Goal: Task Accomplishment & Management: Manage account settings

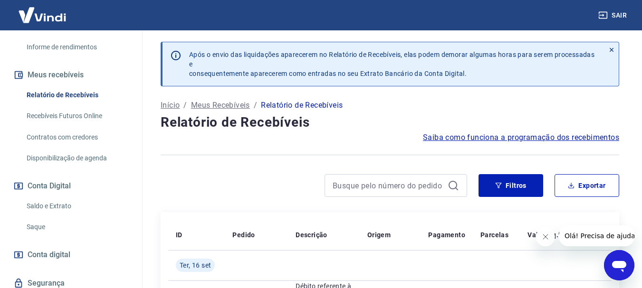
scroll to position [190, 0]
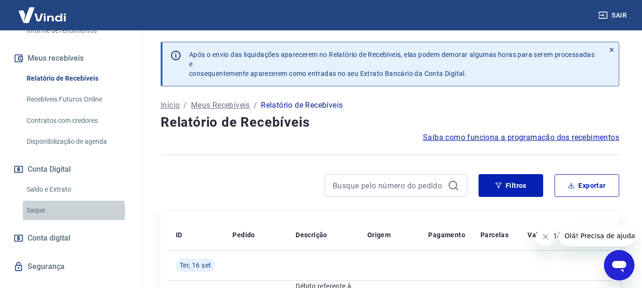
click at [44, 220] on link "Saque" at bounding box center [77, 210] width 108 height 19
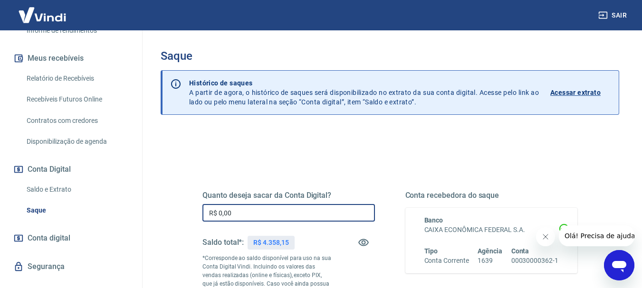
click at [231, 212] on input "R$ 0,00" at bounding box center [288, 213] width 172 height 18
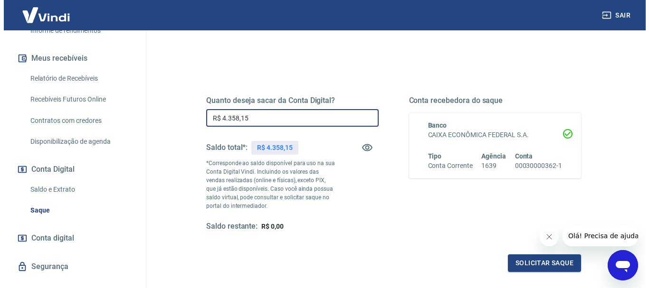
scroll to position [190, 0]
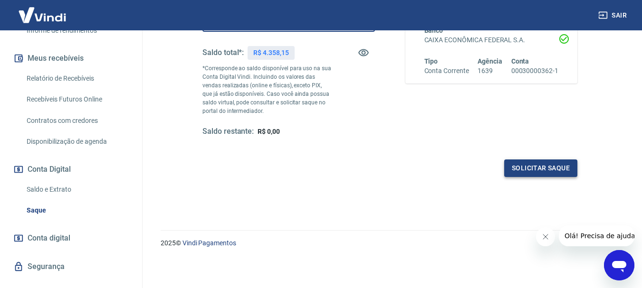
type input "R$ 4.358,15"
click at [551, 172] on button "Solicitar saque" at bounding box center [540, 169] width 73 height 18
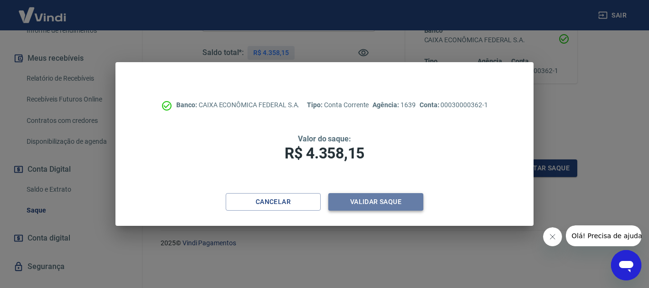
click at [376, 205] on button "Validar saque" at bounding box center [375, 202] width 95 height 18
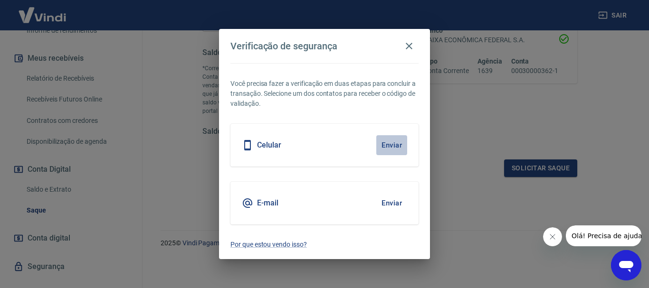
click at [389, 143] on button "Enviar" at bounding box center [391, 145] width 31 height 20
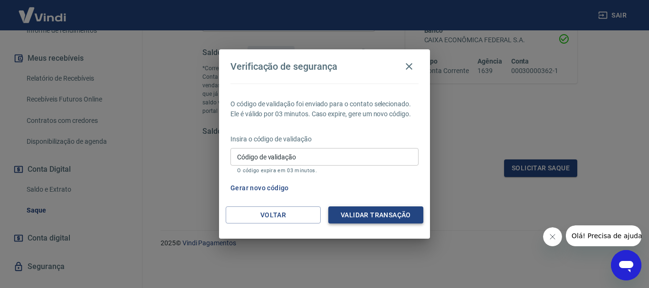
click at [359, 217] on button "Validar transação" at bounding box center [375, 216] width 95 height 18
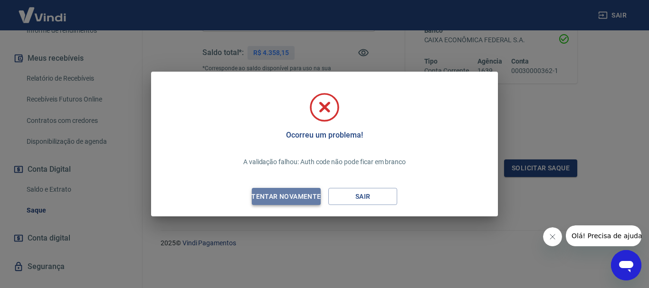
click at [286, 198] on div "Tentar novamente" at bounding box center [286, 197] width 92 height 12
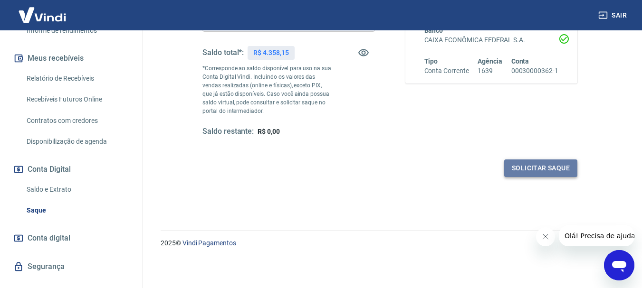
click at [548, 170] on button "Solicitar saque" at bounding box center [540, 169] width 73 height 18
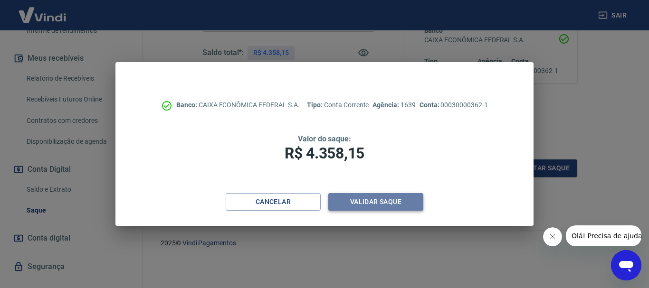
click at [384, 198] on button "Validar saque" at bounding box center [375, 202] width 95 height 18
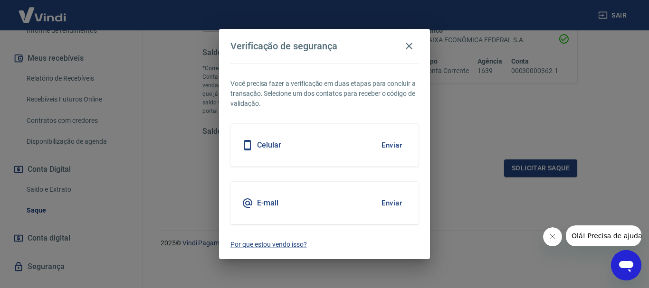
click at [246, 144] on icon at bounding box center [247, 145] width 11 height 11
click at [384, 146] on button "Enviar" at bounding box center [391, 145] width 31 height 20
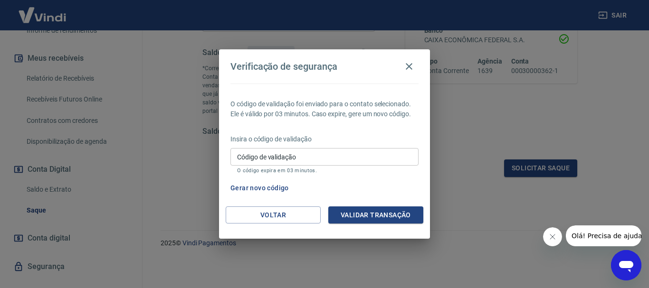
click at [584, 239] on span "Olá! Precisa de ajuda?" at bounding box center [608, 236] width 74 height 8
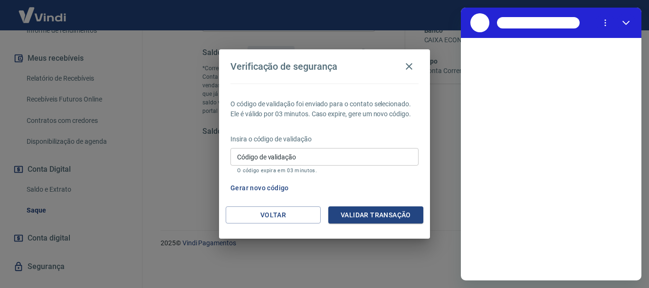
scroll to position [0, 0]
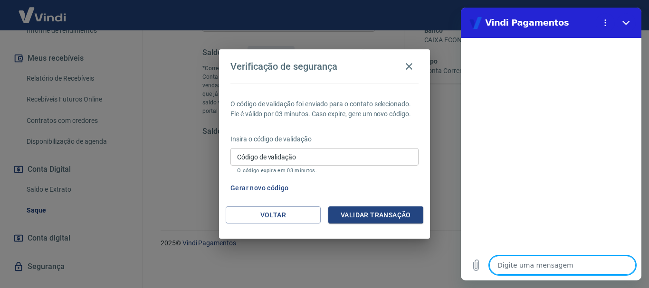
click at [512, 264] on textarea at bounding box center [562, 265] width 146 height 19
type textarea "c"
type textarea "x"
type textarea "co"
type textarea "x"
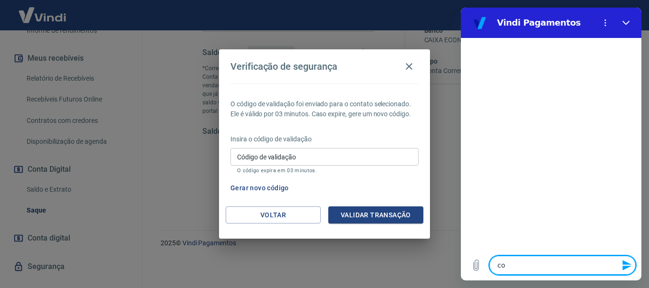
type textarea "cod"
type textarea "x"
type textarea "codi"
type textarea "x"
type textarea "codig"
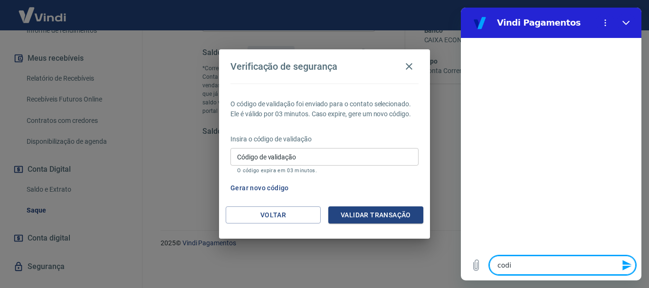
type textarea "x"
type textarea "codigo"
type textarea "x"
type textarea "codigo"
type textarea "x"
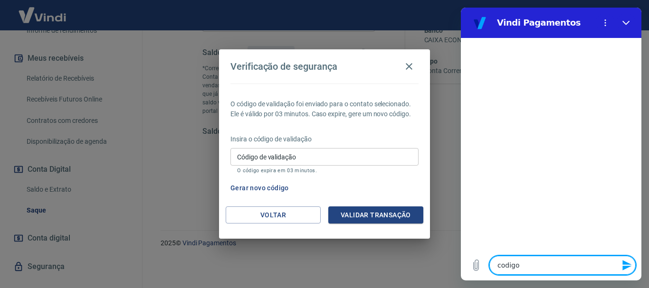
type textarea "codigo d"
type textarea "x"
type textarea "codigo de"
type textarea "x"
type textarea "codigo de"
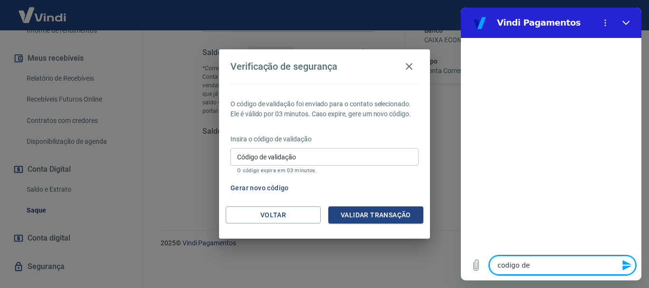
type textarea "x"
type textarea "codigo de v"
type textarea "x"
type textarea "codigo de va"
type textarea "x"
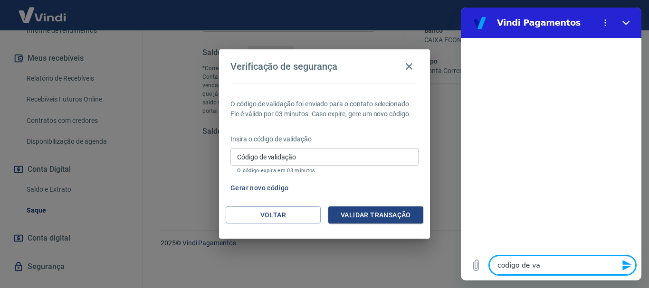
type textarea "codigo de val"
type textarea "x"
type textarea "codigo de vali"
type textarea "x"
type textarea "codigo de valid"
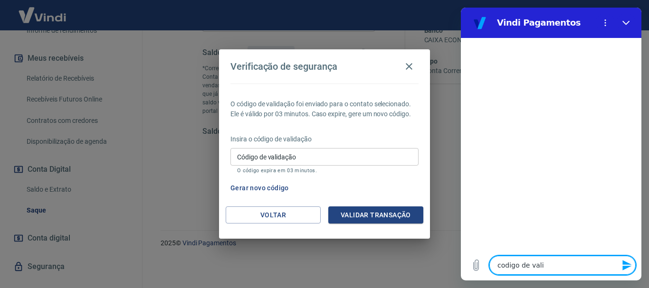
type textarea "x"
type textarea "codigo de valida"
type textarea "x"
type textarea "codigo de validaç"
type textarea "x"
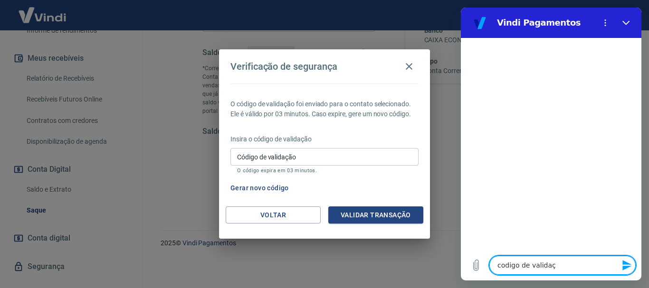
type textarea "codigo de validaça"
type textarea "x"
type textarea "codigo de validaçao"
type textarea "x"
type textarea "codigo de validaçao"
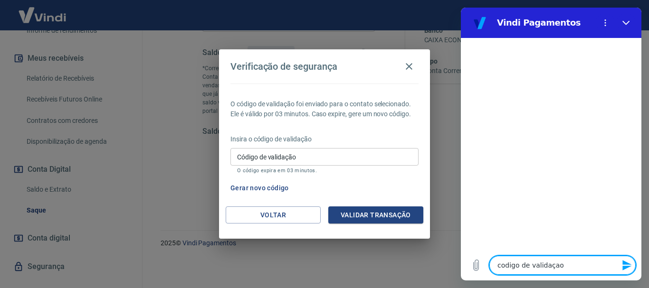
click at [626, 265] on icon "Enviar mensagem" at bounding box center [626, 265] width 9 height 10
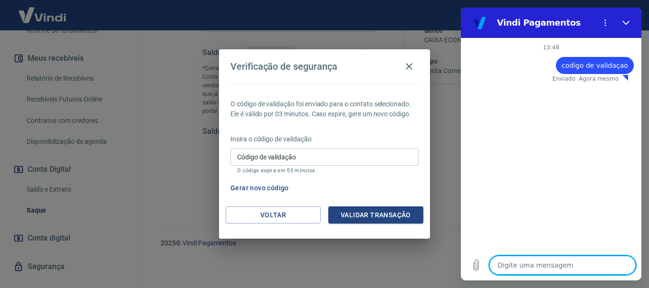
type textarea "x"
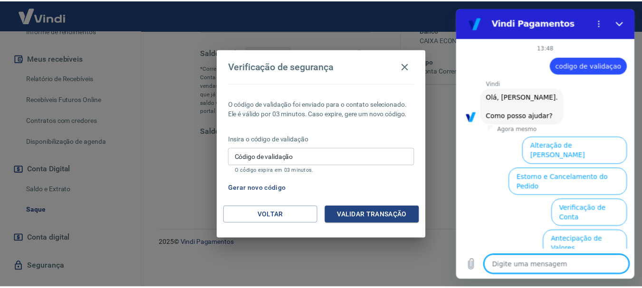
scroll to position [82, 0]
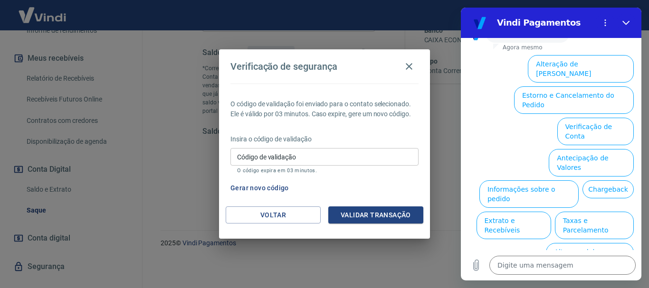
click at [444, 143] on div "Verificação de segurança O código de validação foi enviado para o contato selec…" at bounding box center [324, 144] width 649 height 288
click at [407, 65] on icon "button" at bounding box center [409, 66] width 7 height 7
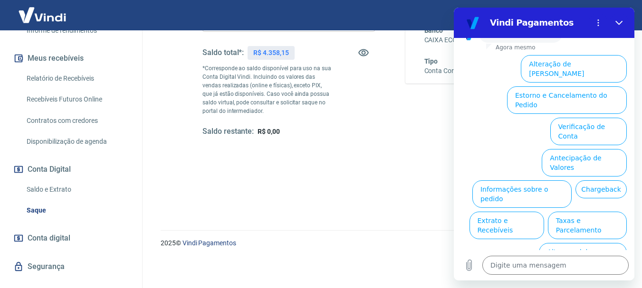
click at [340, 161] on div "Solicitar saque" at bounding box center [389, 169] width 375 height 18
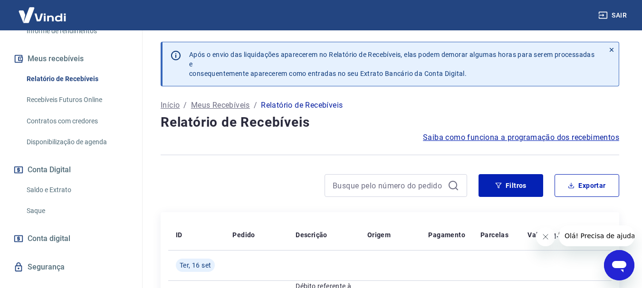
scroll to position [190, 0]
click at [36, 220] on link "Saque" at bounding box center [77, 210] width 108 height 19
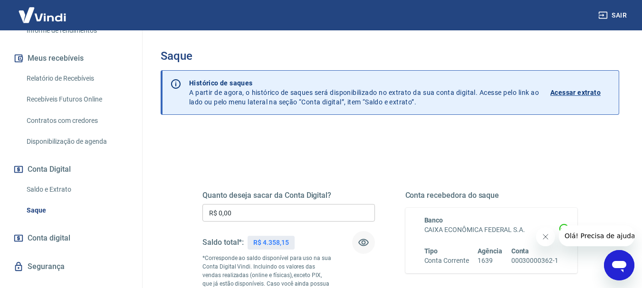
click at [361, 242] on icon "button" at bounding box center [363, 242] width 11 height 11
click at [361, 241] on icon "button" at bounding box center [363, 242] width 10 height 9
click at [361, 241] on icon "button" at bounding box center [363, 242] width 11 height 11
click at [361, 241] on icon "button" at bounding box center [363, 242] width 10 height 9
click at [361, 241] on icon "button" at bounding box center [363, 242] width 11 height 11
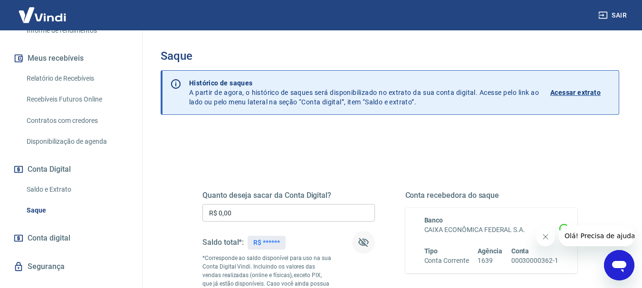
click at [556, 91] on p "Acessar extrato" at bounding box center [575, 92] width 50 height 9
